Goal: Information Seeking & Learning: Learn about a topic

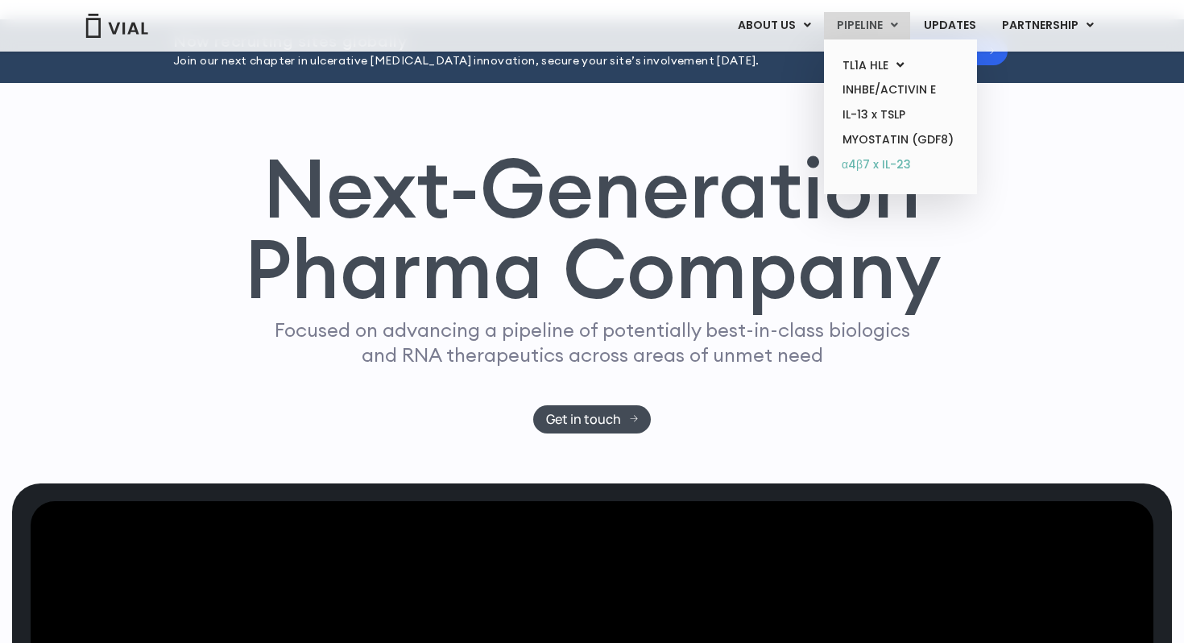
scroll to position [42, 0]
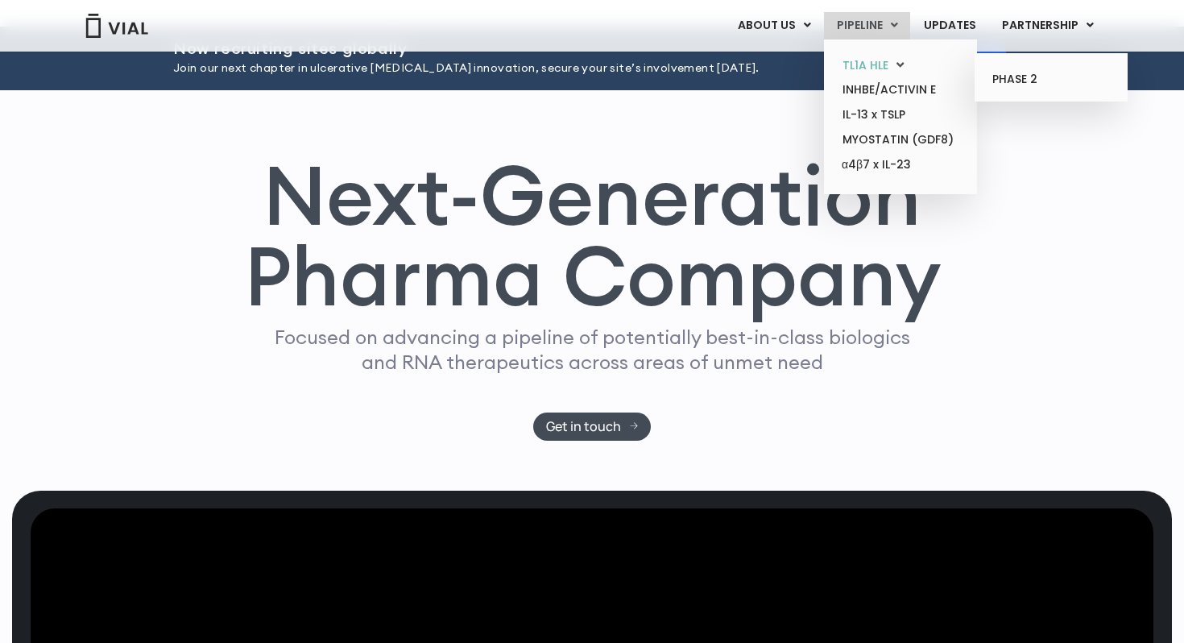
click at [875, 68] on link "TL1A HLE" at bounding box center [900, 65] width 141 height 25
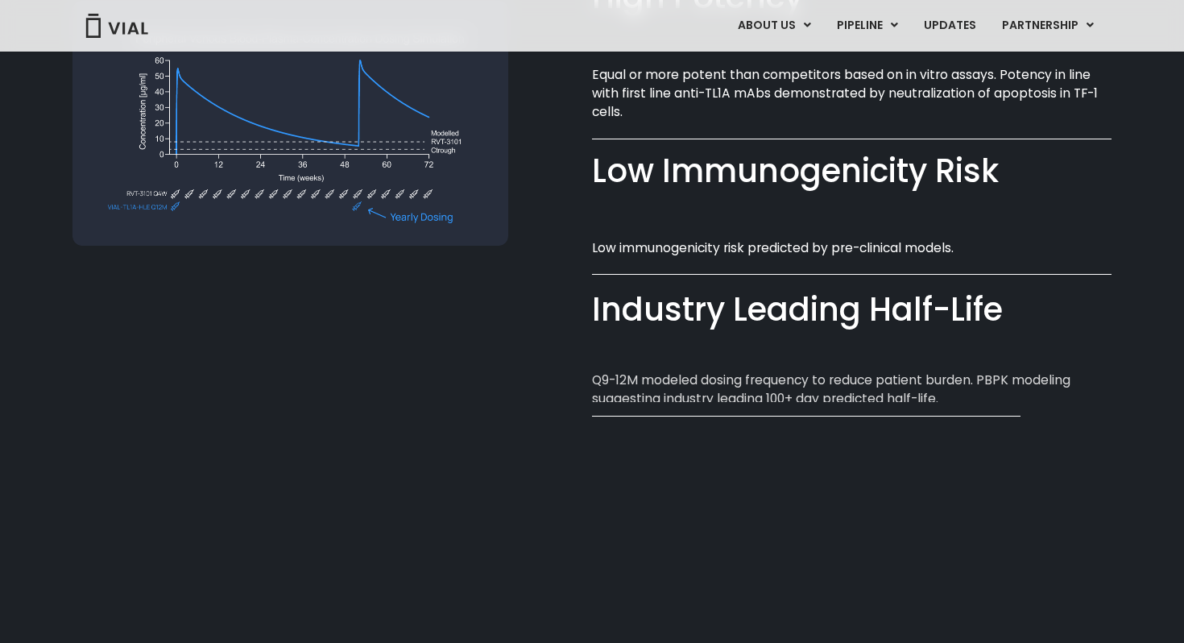
scroll to position [1132, 0]
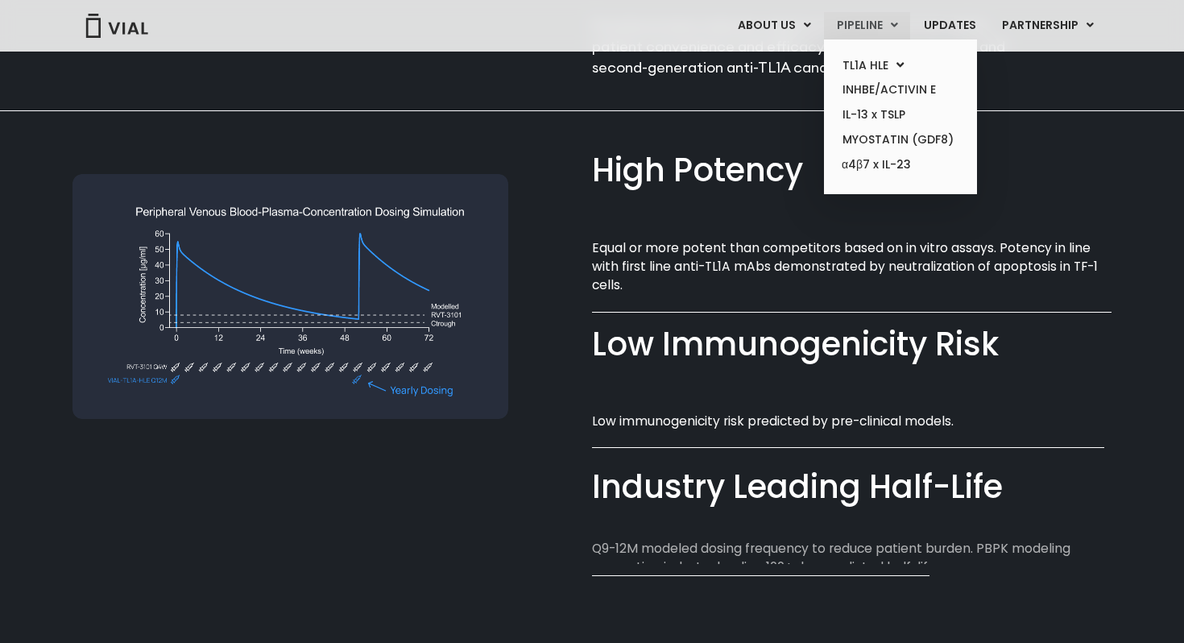
click at [870, 34] on link "PIPELINE" at bounding box center [867, 25] width 86 height 27
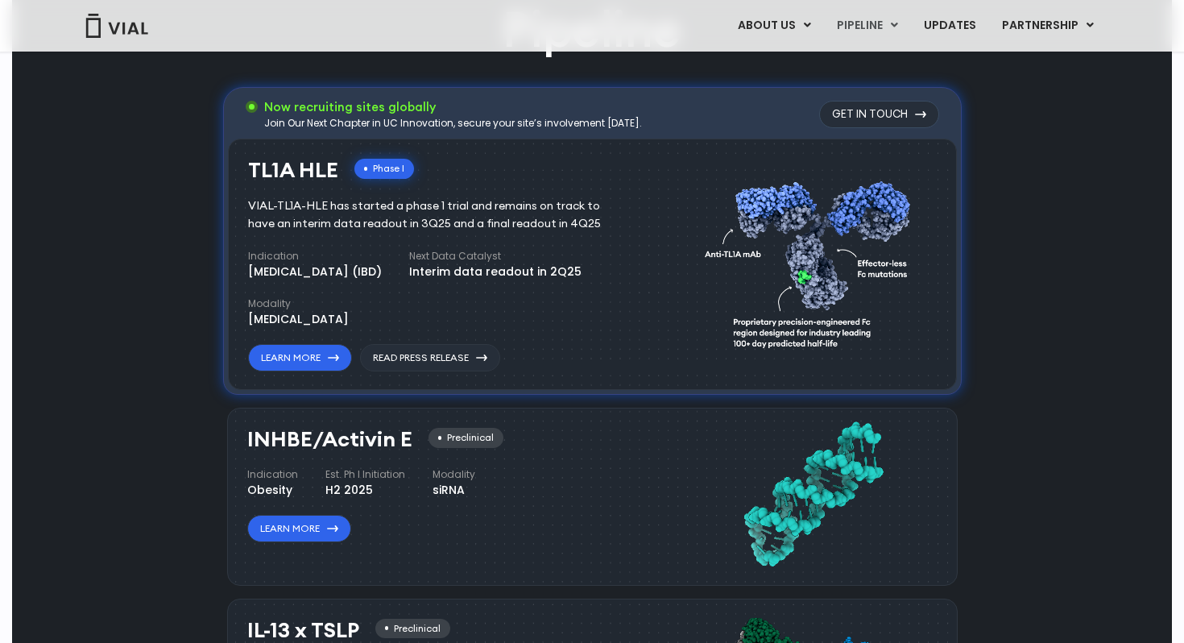
scroll to position [1017, 0]
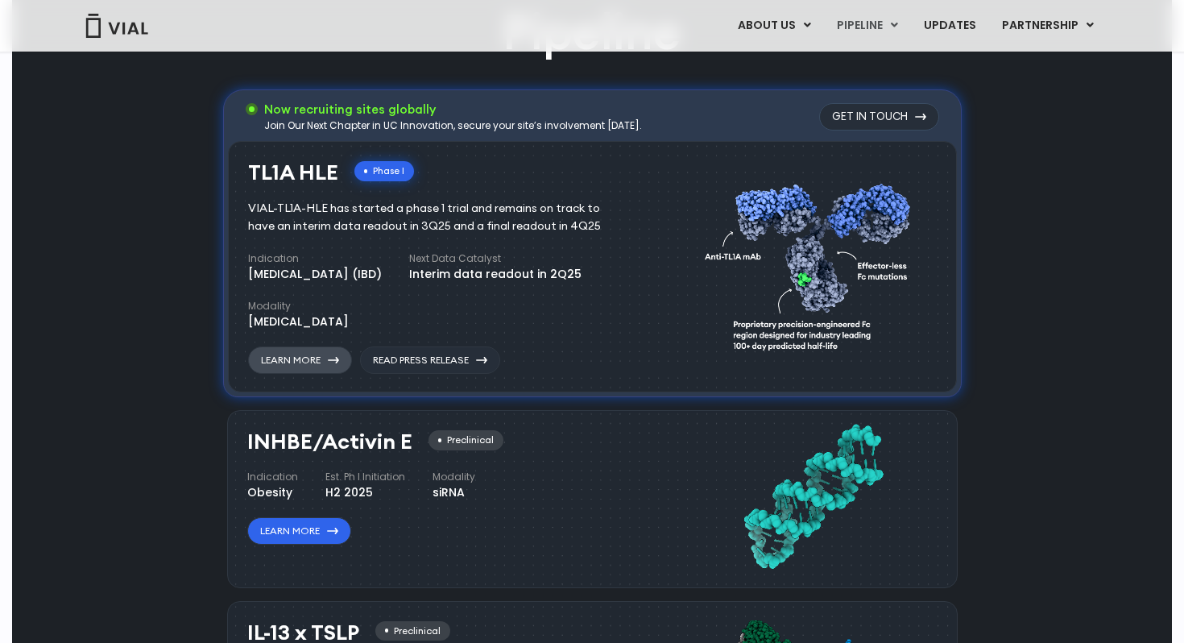
click at [326, 367] on link "Learn More" at bounding box center [300, 359] width 104 height 27
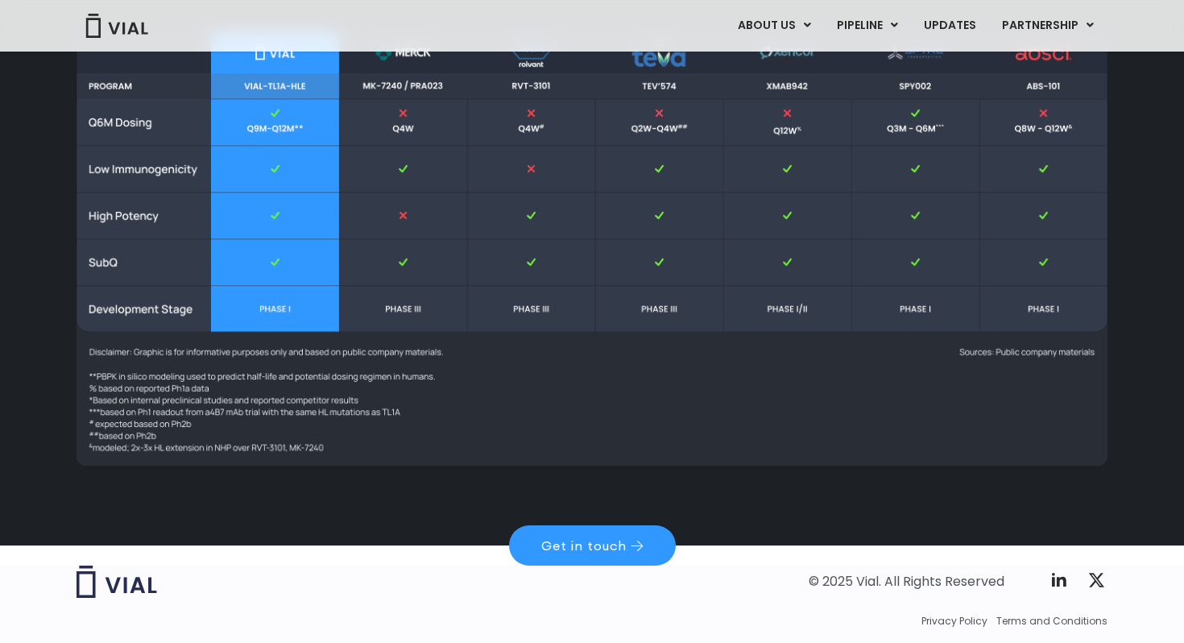
scroll to position [2296, 0]
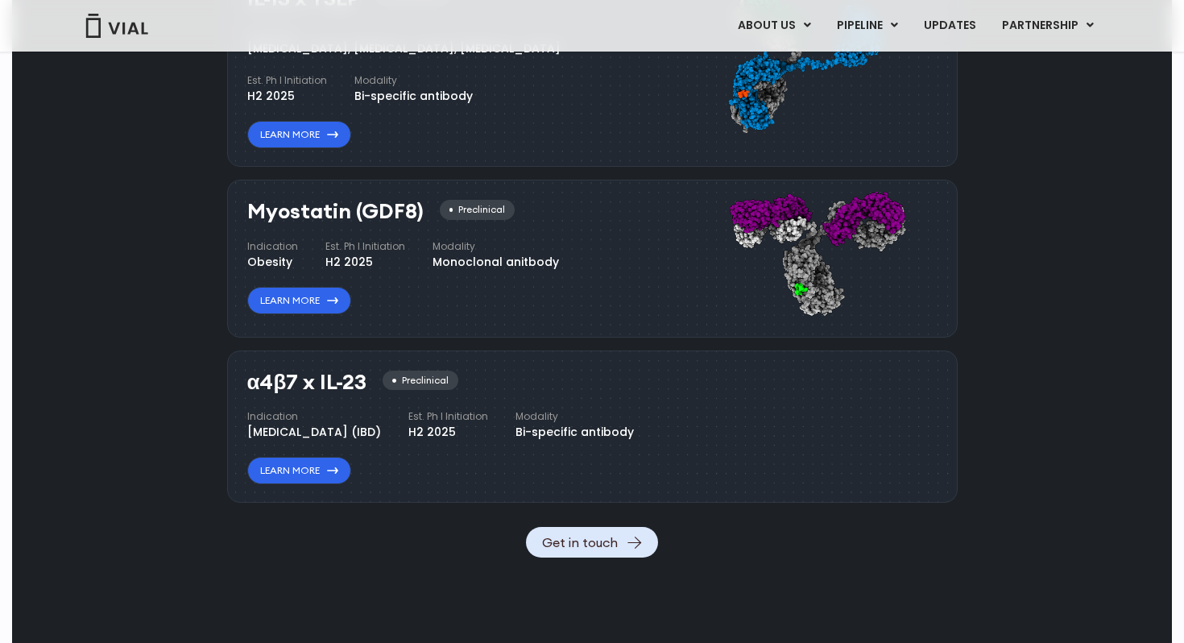
scroll to position [1665, 0]
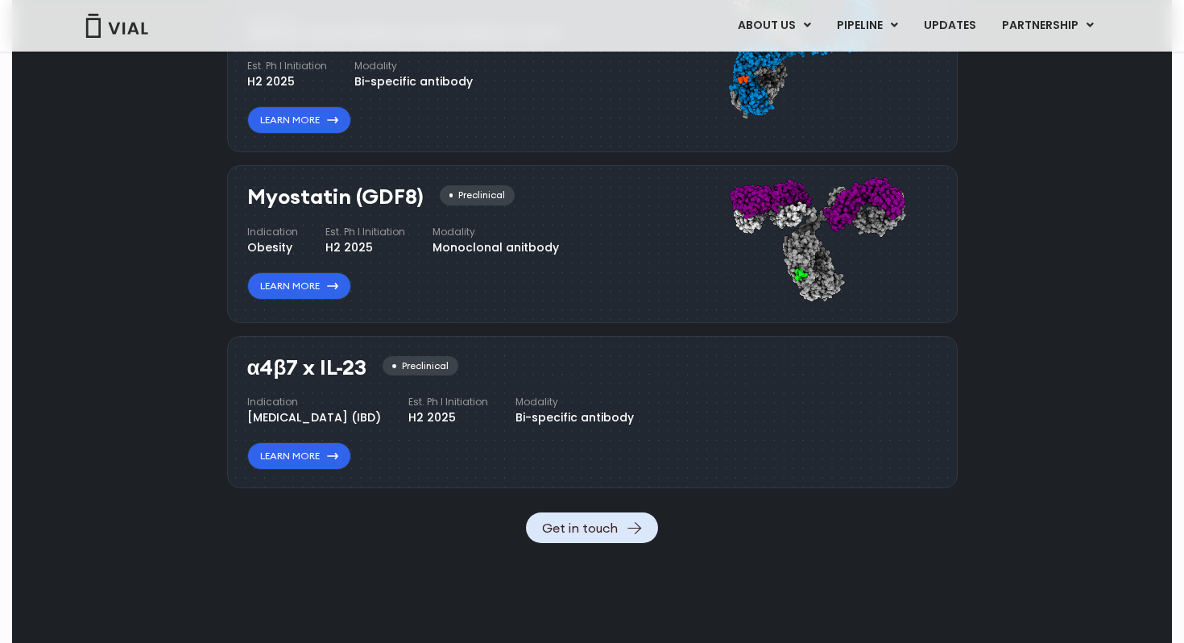
drag, startPoint x: 365, startPoint y: 368, endPoint x: 249, endPoint y: 367, distance: 116.0
click at [249, 367] on h3 "α4β7 x IL-23" at bounding box center [307, 367] width 120 height 23
copy h3 "α4β7 x IL-23"
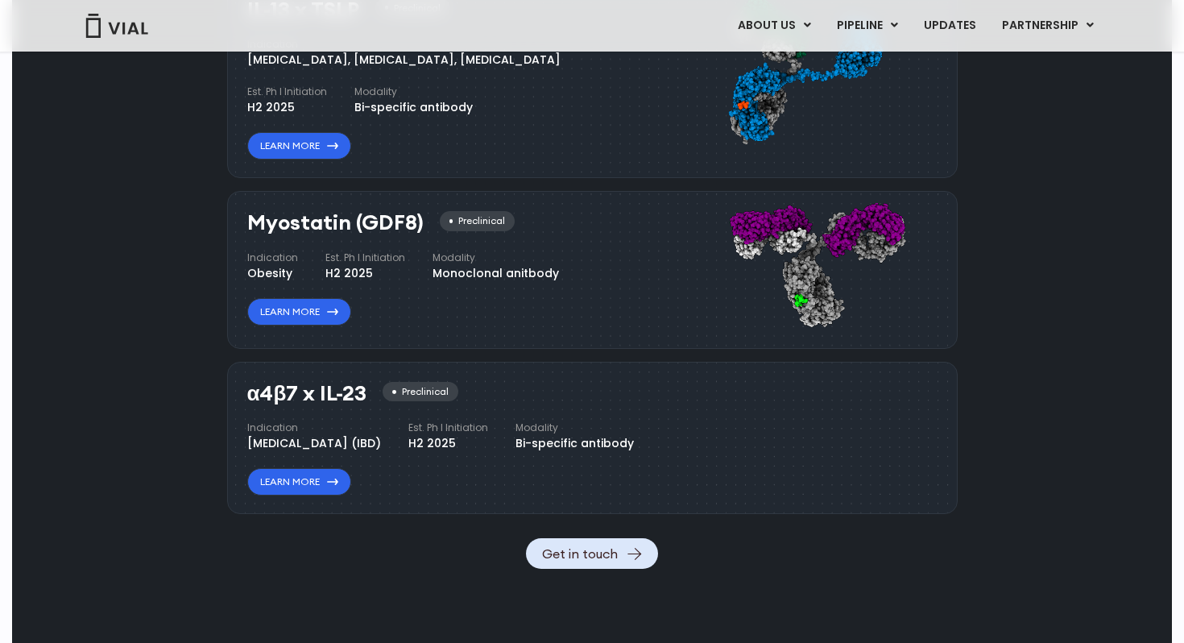
scroll to position [1637, 0]
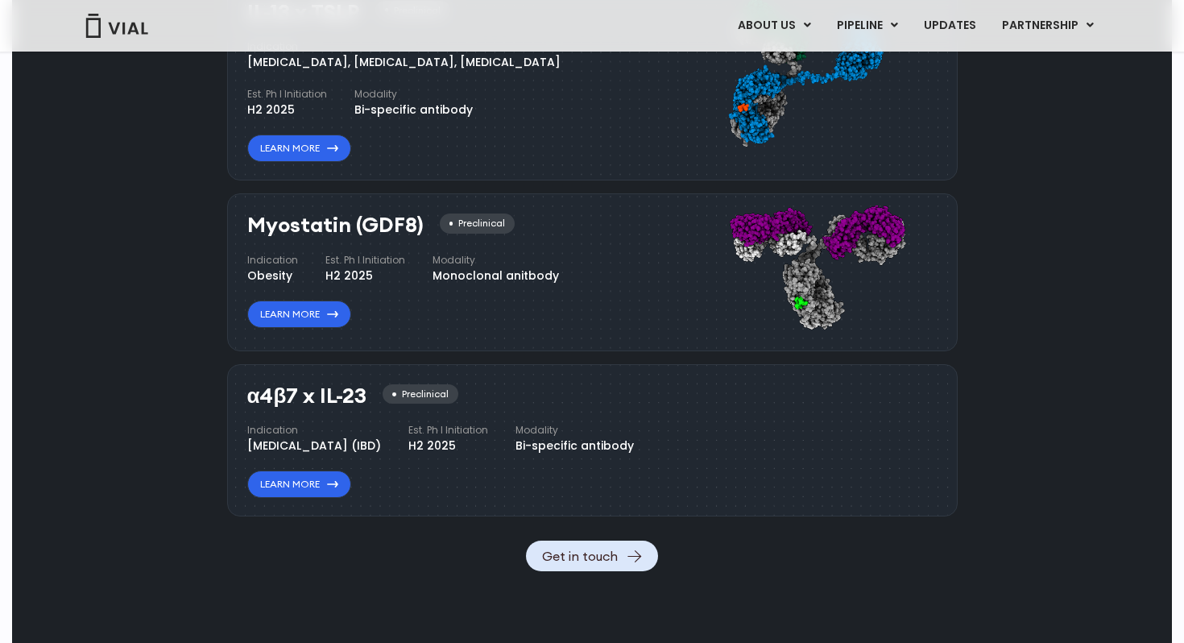
drag, startPoint x: 422, startPoint y: 227, endPoint x: 248, endPoint y: 230, distance: 174.0
click at [248, 230] on div "Myostatin (GDF8) Preclinical" at bounding box center [380, 224] width 267 height 23
copy h3 "Myostatin (GDF8)"
drag, startPoint x: 421, startPoint y: 225, endPoint x: 250, endPoint y: 219, distance: 170.9
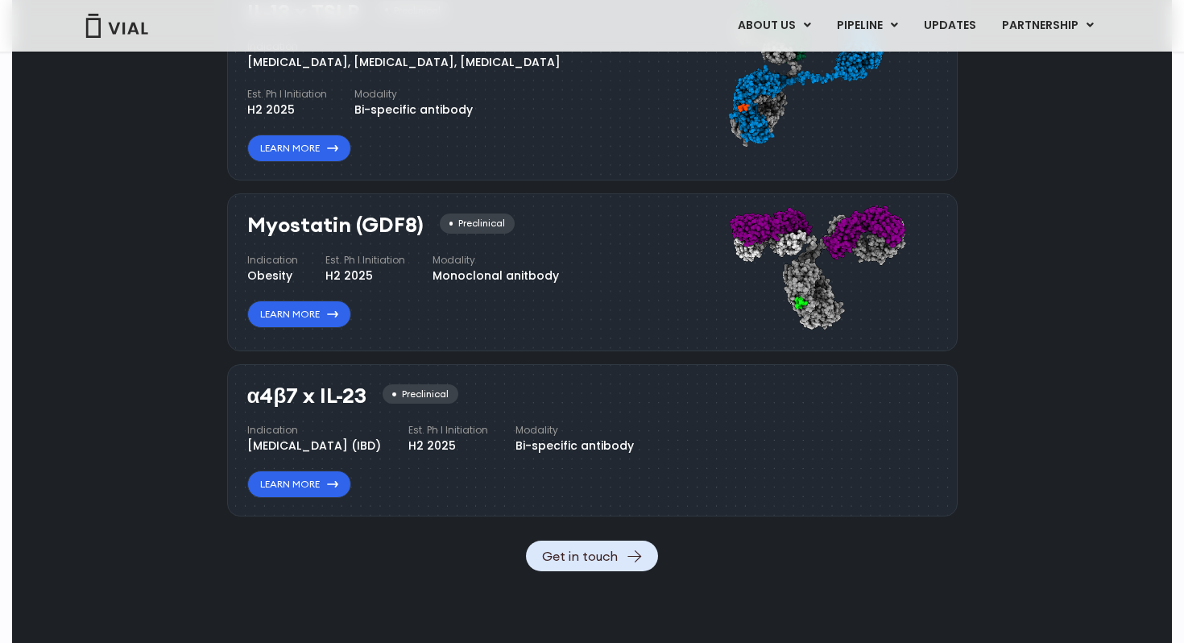
click at [250, 219] on div "Myostatin (GDF8) Preclinical" at bounding box center [380, 224] width 267 height 23
copy h3 "Myostatin (GDF8)"
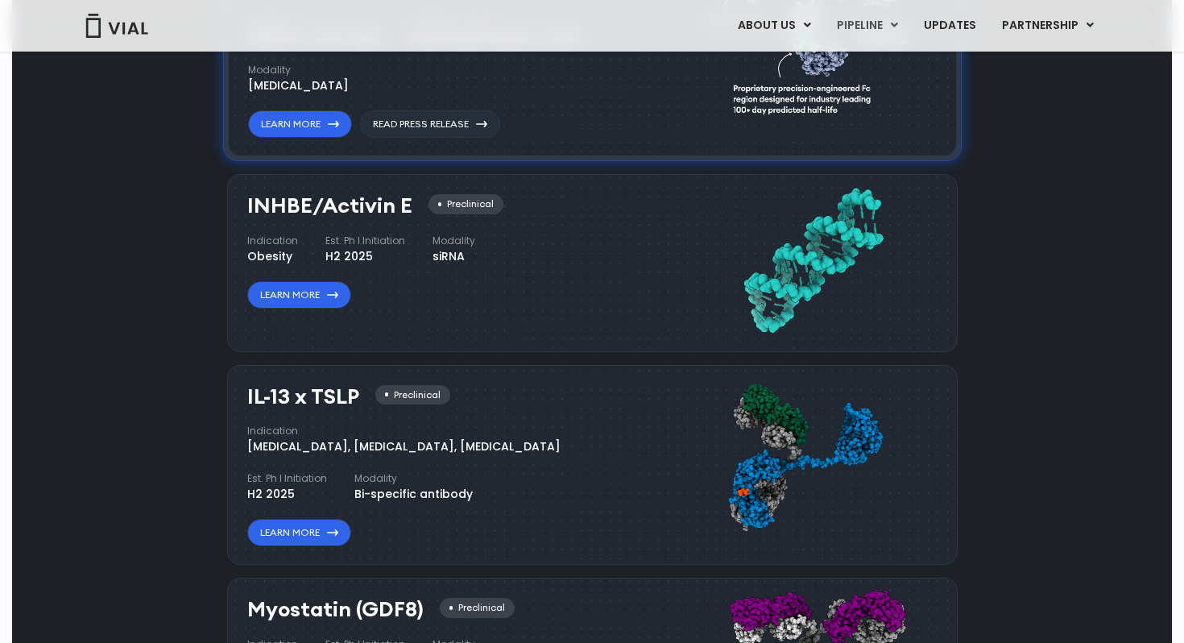
scroll to position [1173, 0]
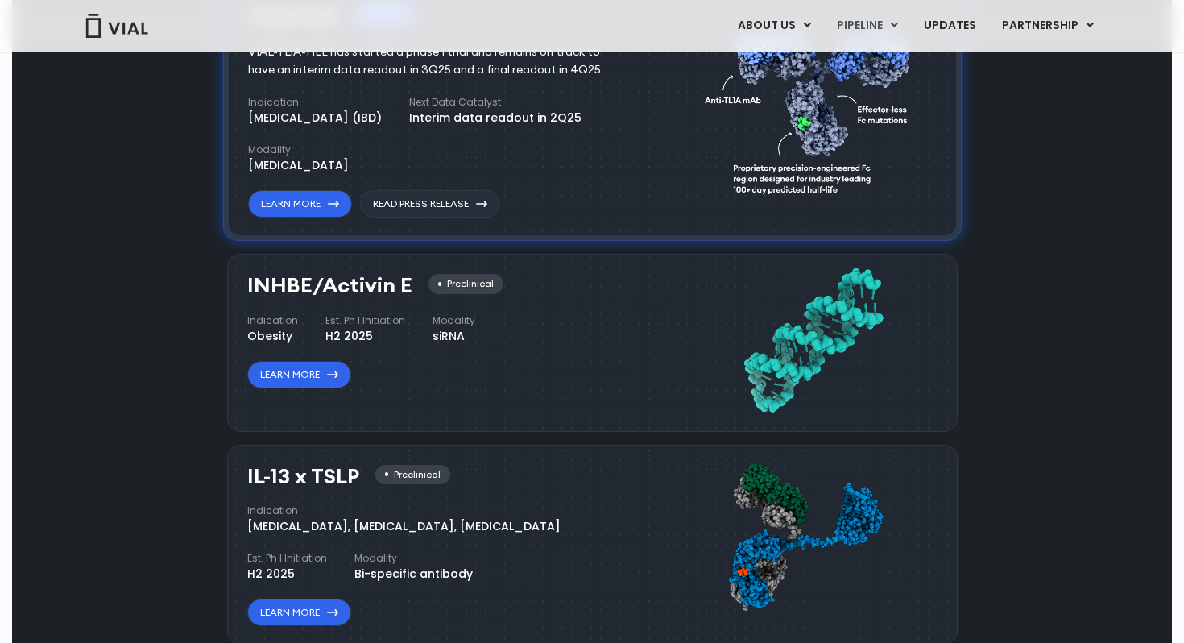
drag, startPoint x: 408, startPoint y: 284, endPoint x: 245, endPoint y: 292, distance: 163.7
click at [245, 292] on div "INHBE/Activin E Preclinical Indication Obesity Est. Ph I Initiation H2 2025 Mod…" at bounding box center [592, 342] width 730 height 177
copy h3 "INHBE/Activin E"
